Goal: Task Accomplishment & Management: Use online tool/utility

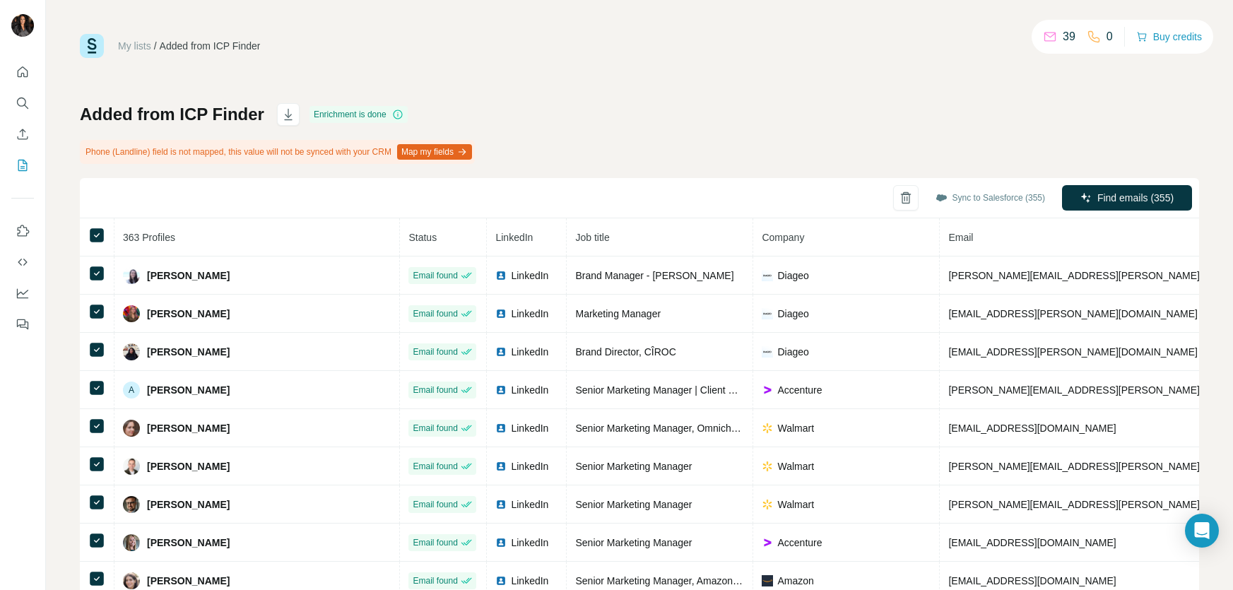
click at [757, 81] on div "My lists / Added from ICP Finder 39 0 Buy credits Added from ICP Finder Enrichm…" at bounding box center [639, 313] width 1119 height 558
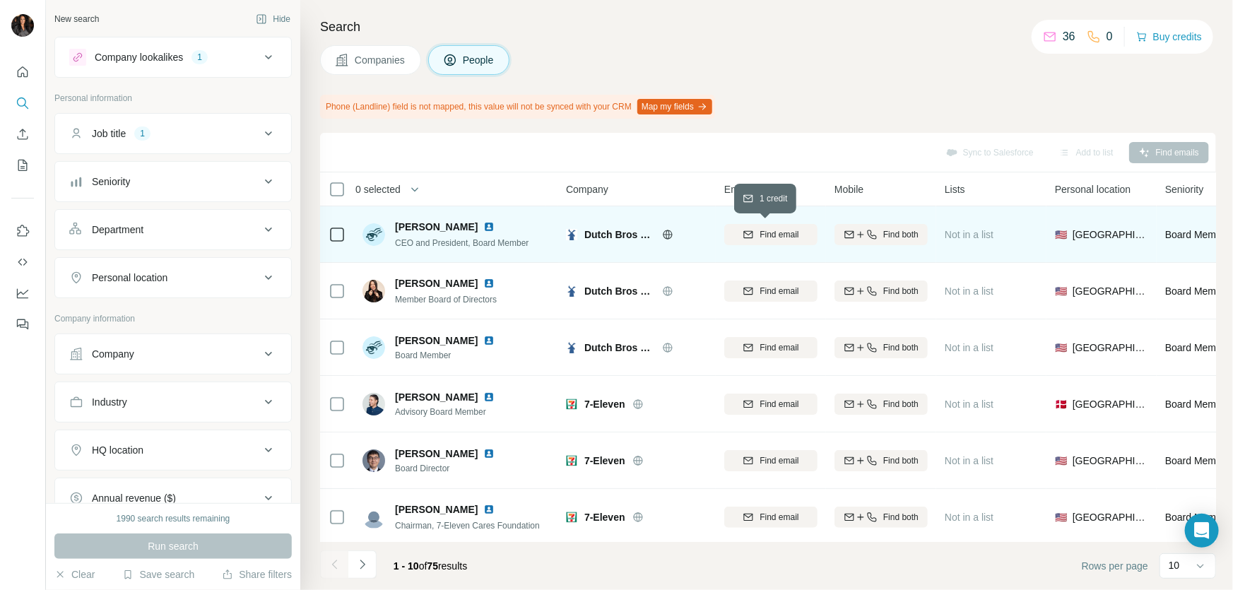
click at [808, 231] on div "Find email" at bounding box center [770, 234] width 93 height 13
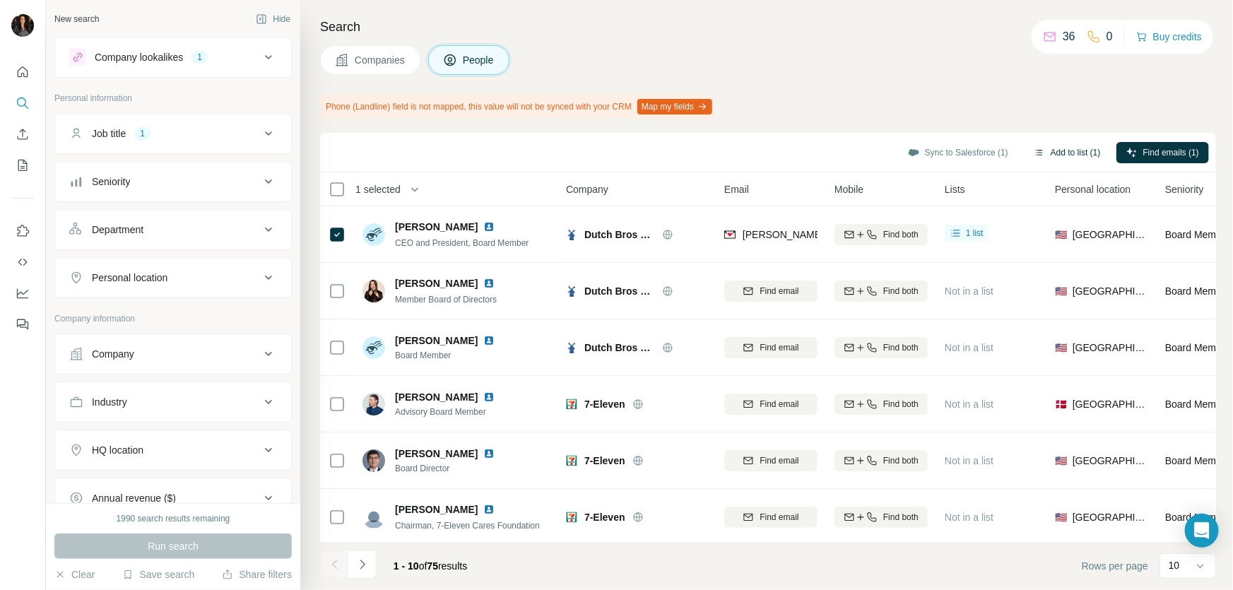
click at [1036, 155] on button "Add to list (1)" at bounding box center [1067, 152] width 87 height 21
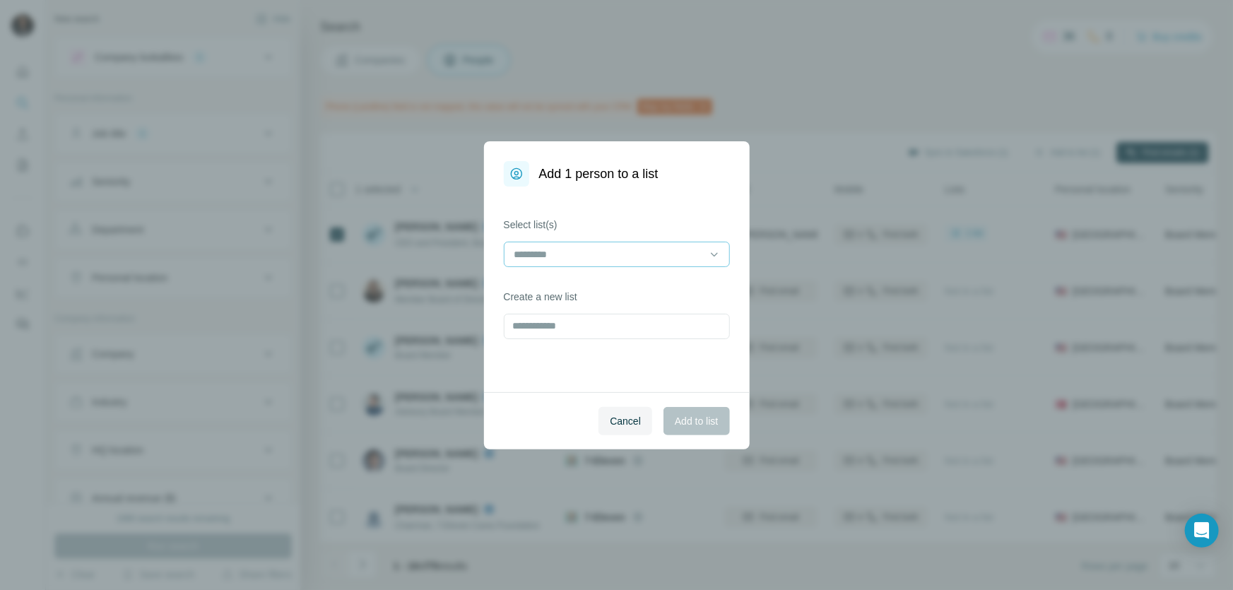
click at [614, 251] on input at bounding box center [608, 255] width 191 height 16
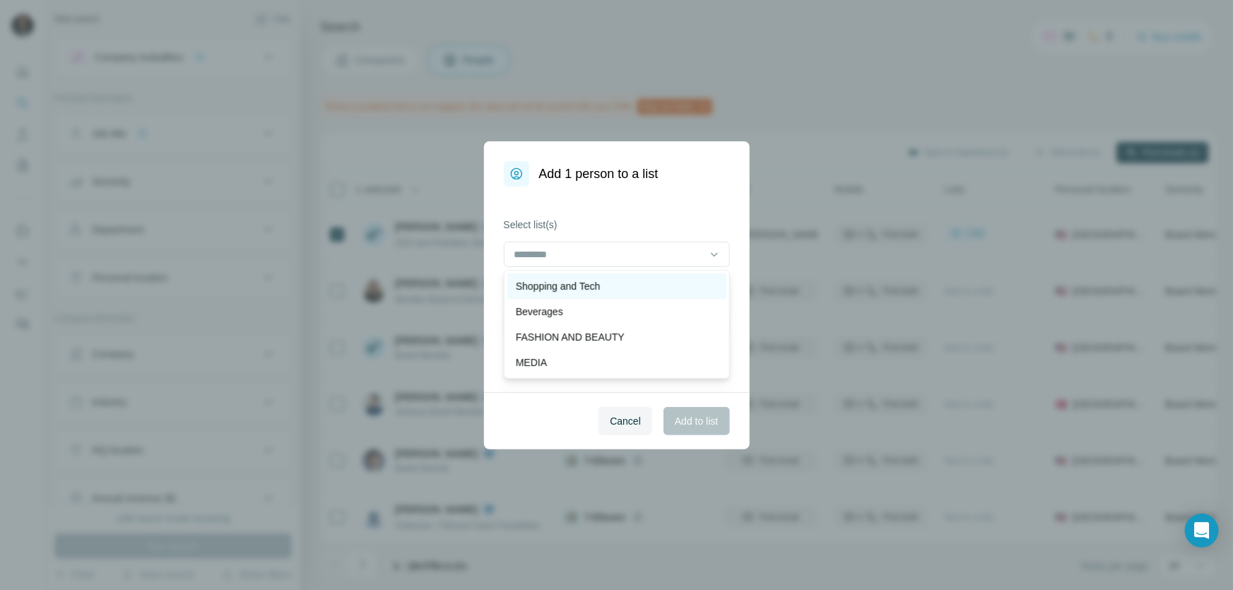
click at [601, 285] on p "Shopping and Tech" at bounding box center [558, 286] width 85 height 14
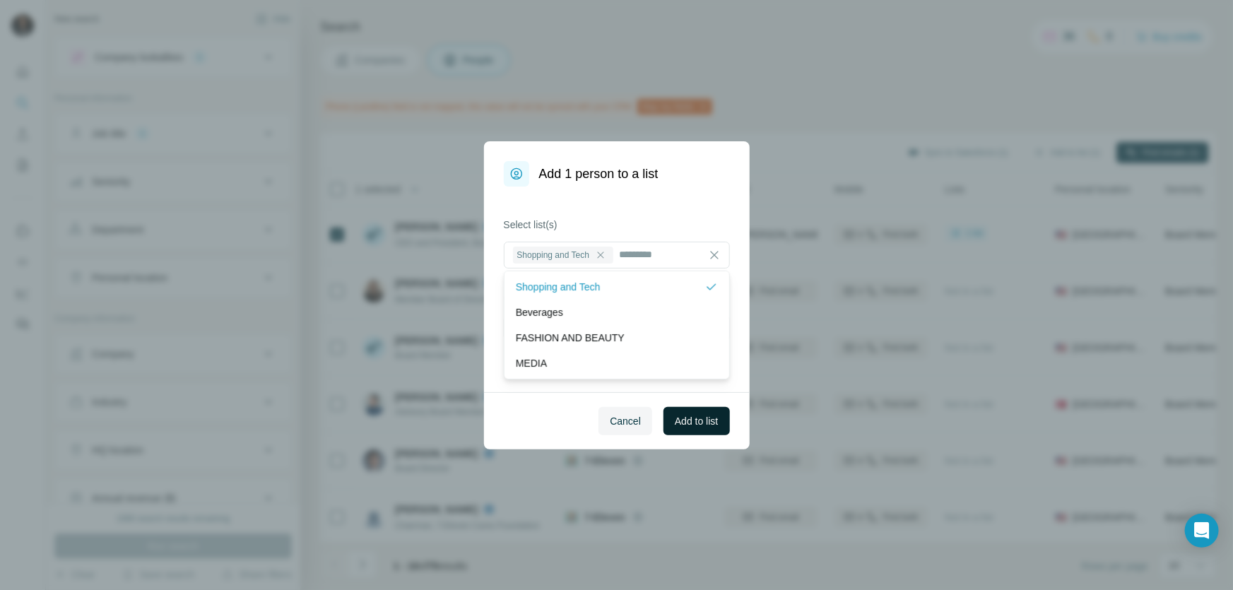
click at [690, 415] on span "Add to list" at bounding box center [696, 421] width 43 height 14
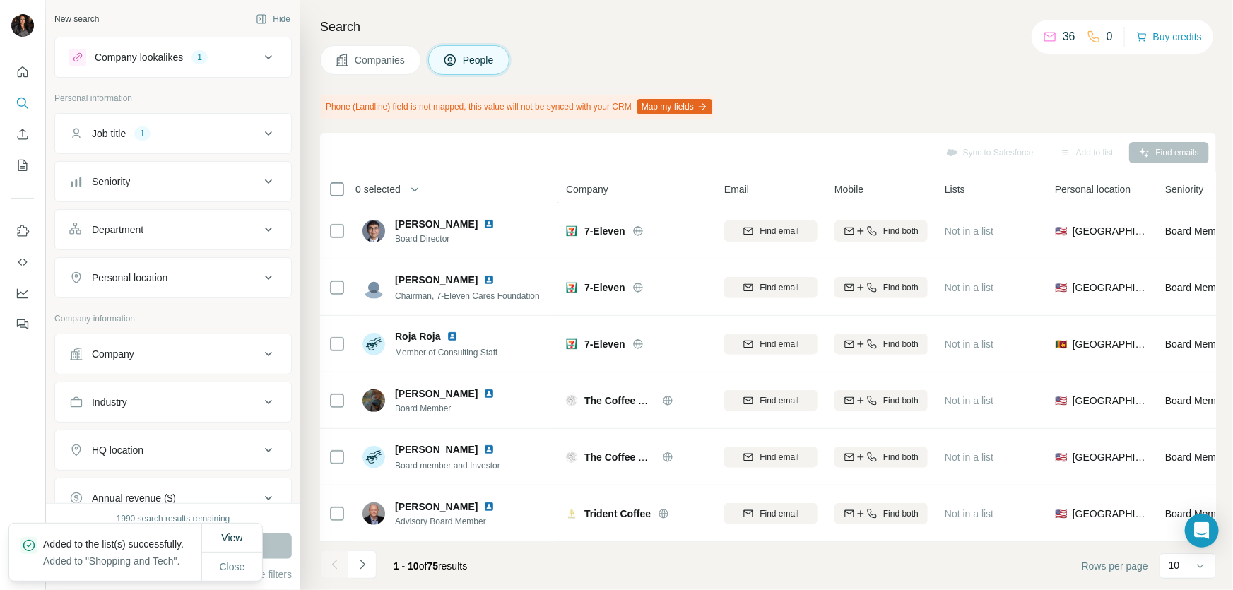
scroll to position [237, 0]
click at [364, 560] on icon "Navigate to next page" at bounding box center [362, 565] width 14 height 14
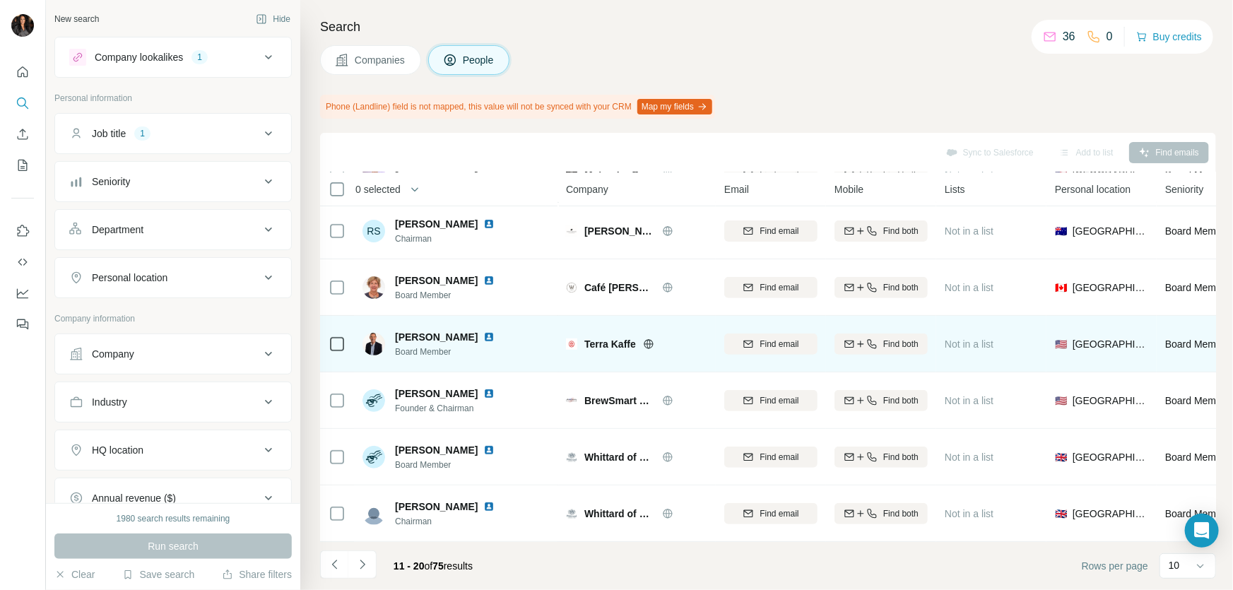
scroll to position [0, 0]
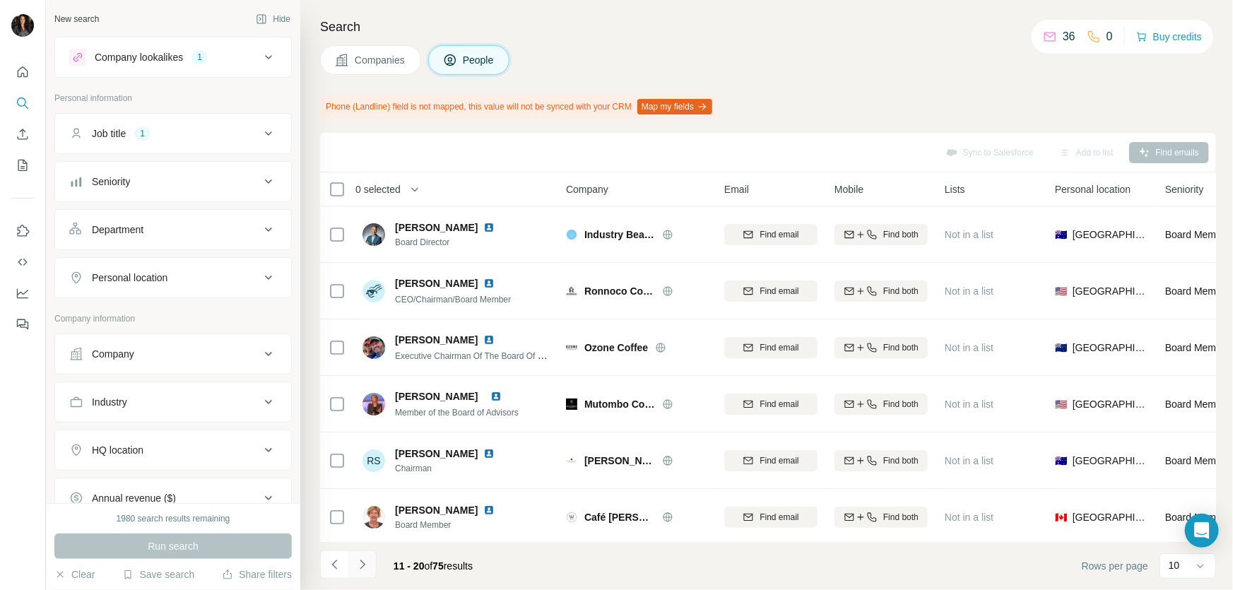
click at [360, 565] on icon "Navigate to next page" at bounding box center [362, 565] width 14 height 14
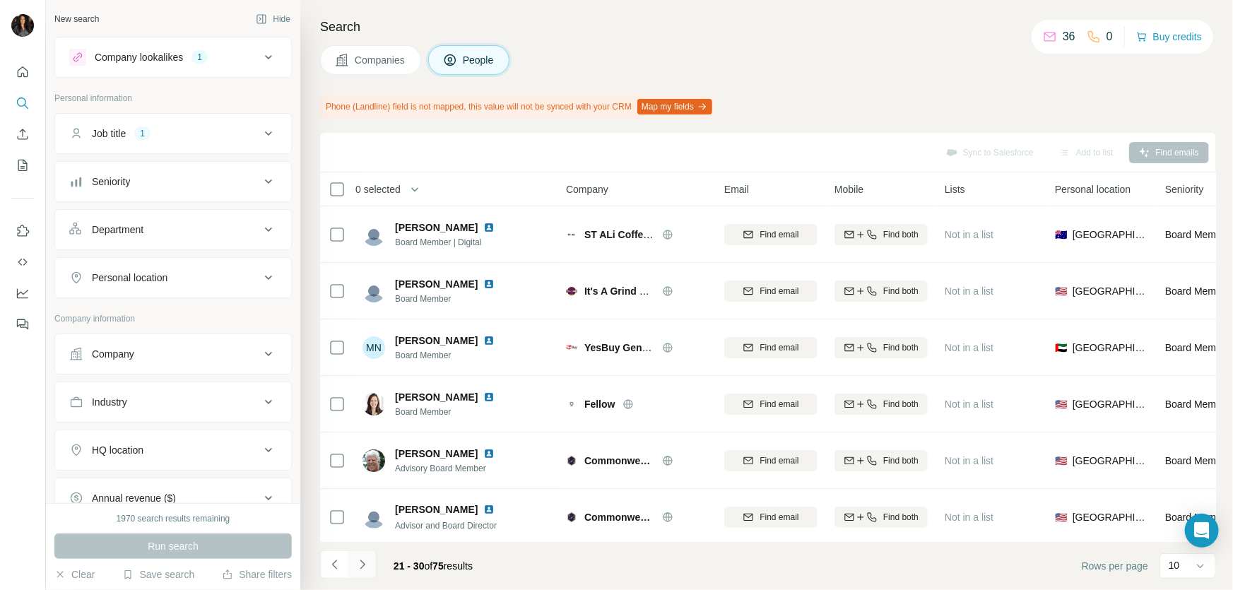
click at [353, 563] on button "Navigate to next page" at bounding box center [362, 564] width 28 height 28
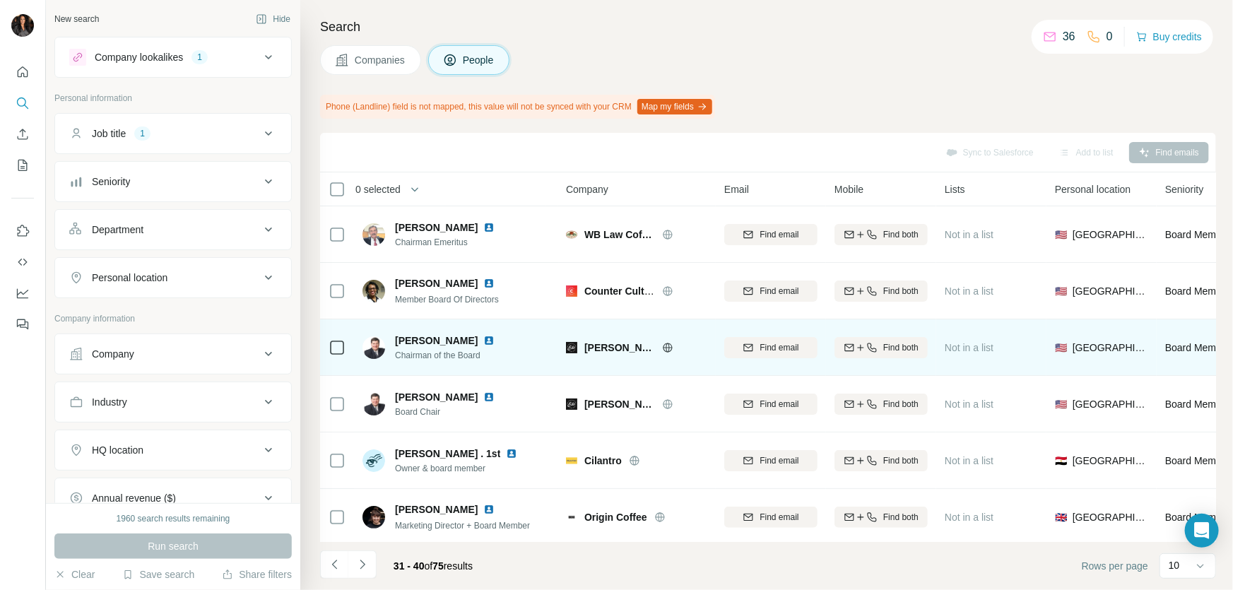
scroll to position [237, 0]
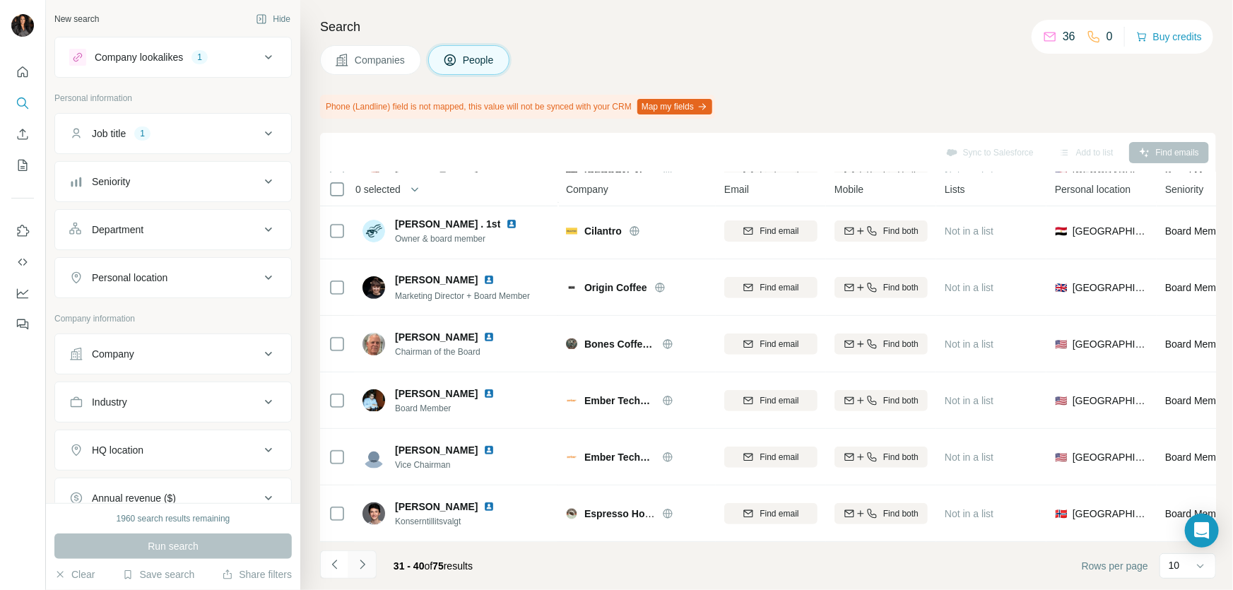
click at [366, 558] on icon "Navigate to next page" at bounding box center [362, 565] width 14 height 14
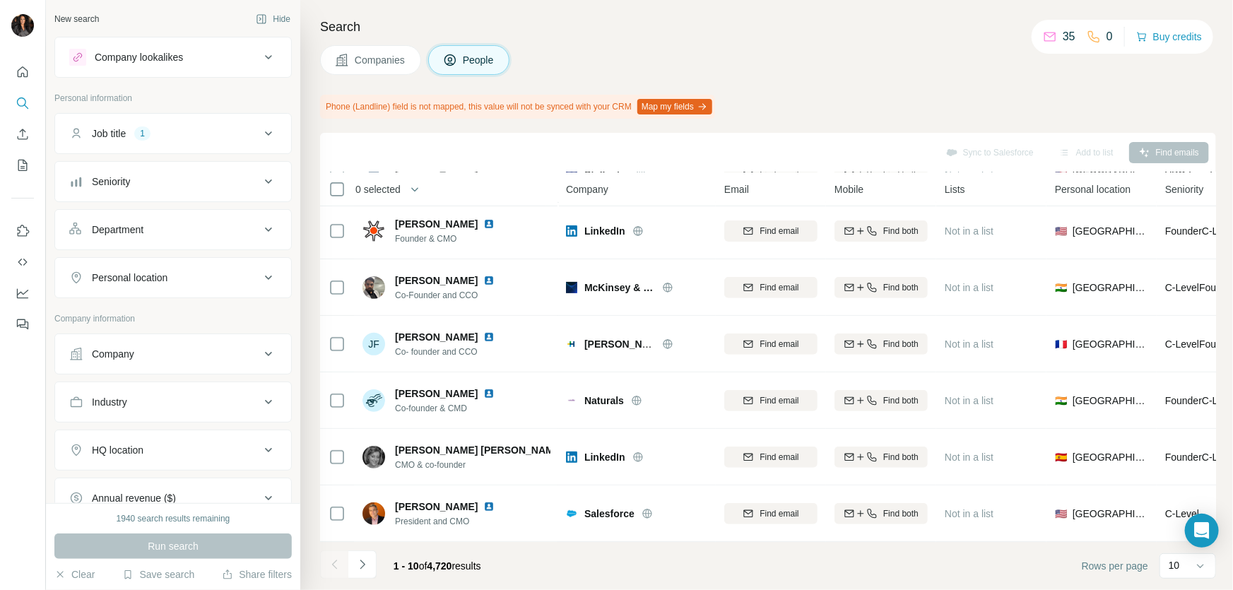
scroll to position [237, 0]
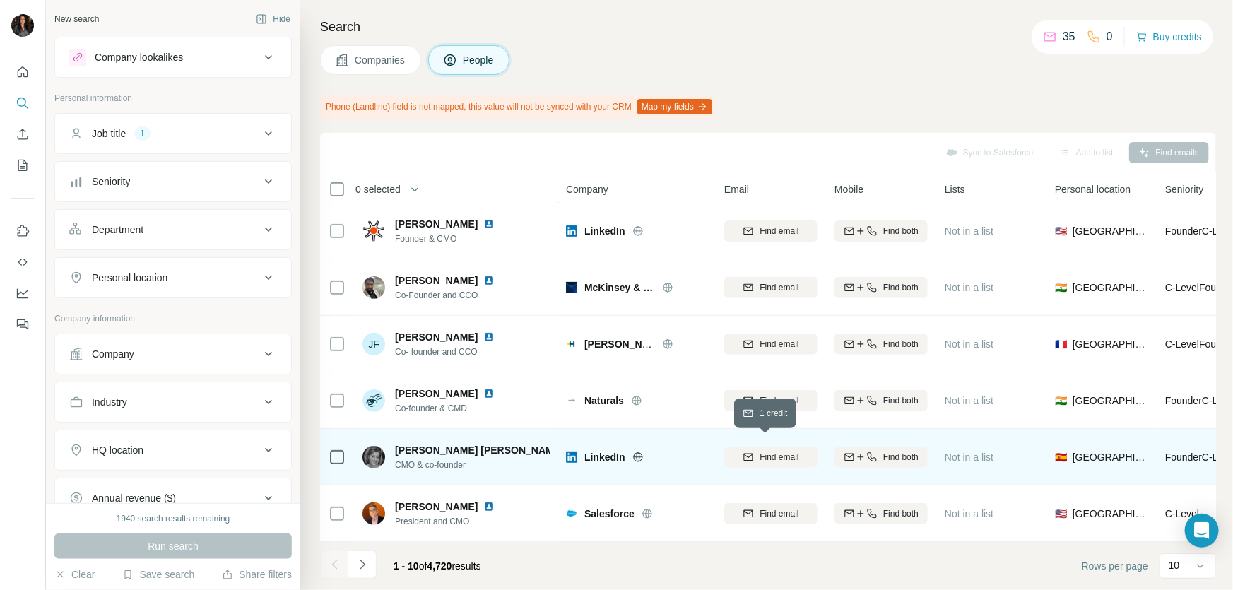
click at [770, 451] on span "Find email" at bounding box center [779, 457] width 39 height 13
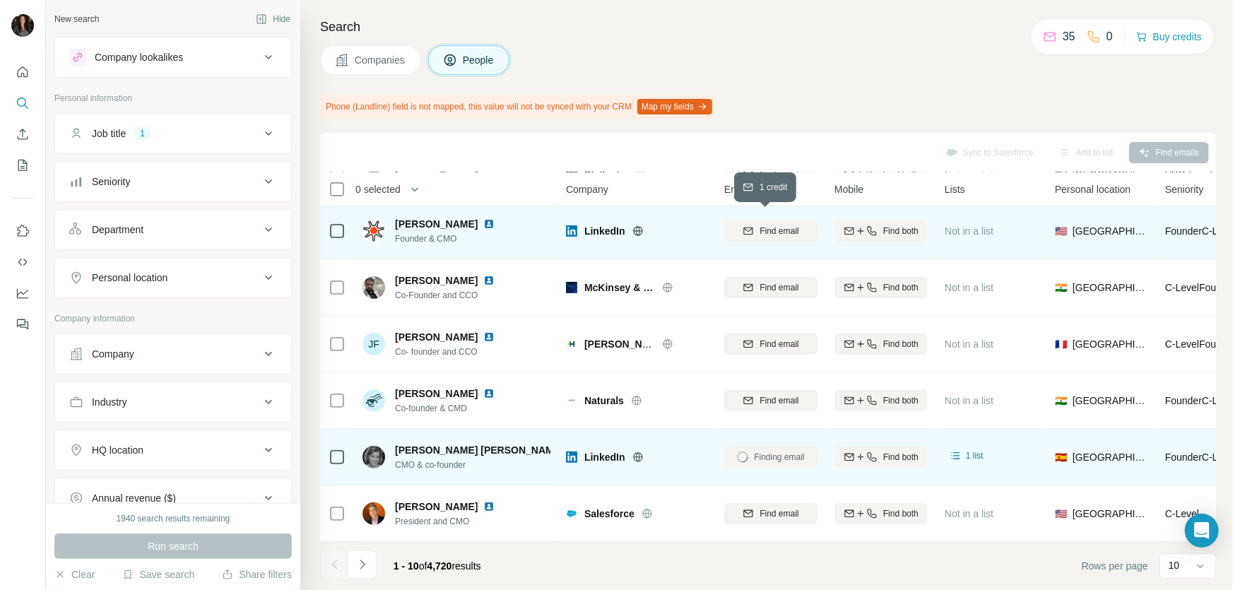
click at [792, 225] on span "Find email" at bounding box center [779, 231] width 39 height 13
